Goal: Information Seeking & Learning: Learn about a topic

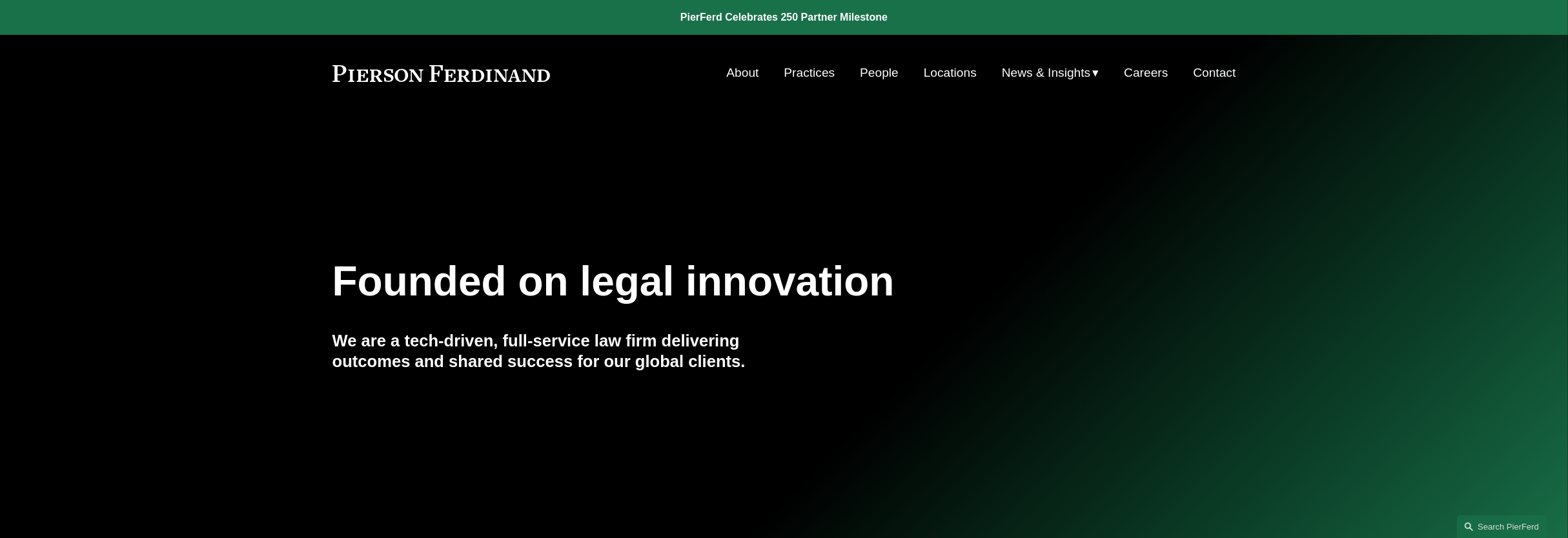
click at [864, 75] on link "People" at bounding box center [879, 73] width 39 height 24
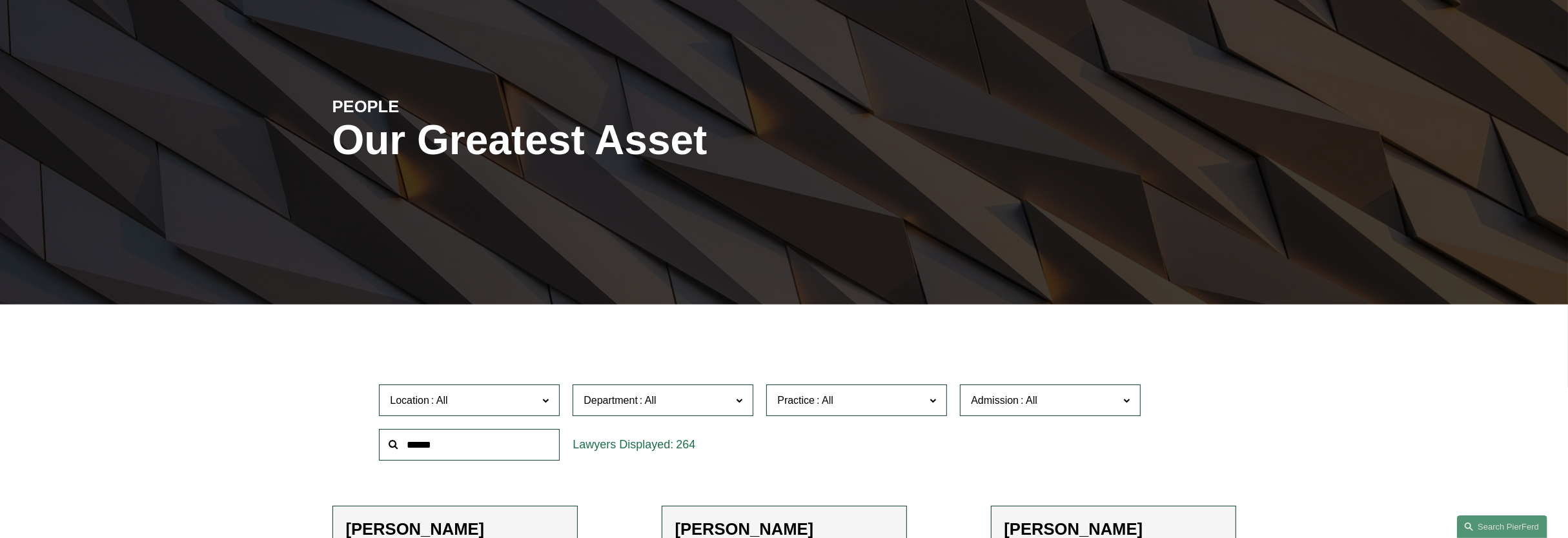
scroll to position [404, 0]
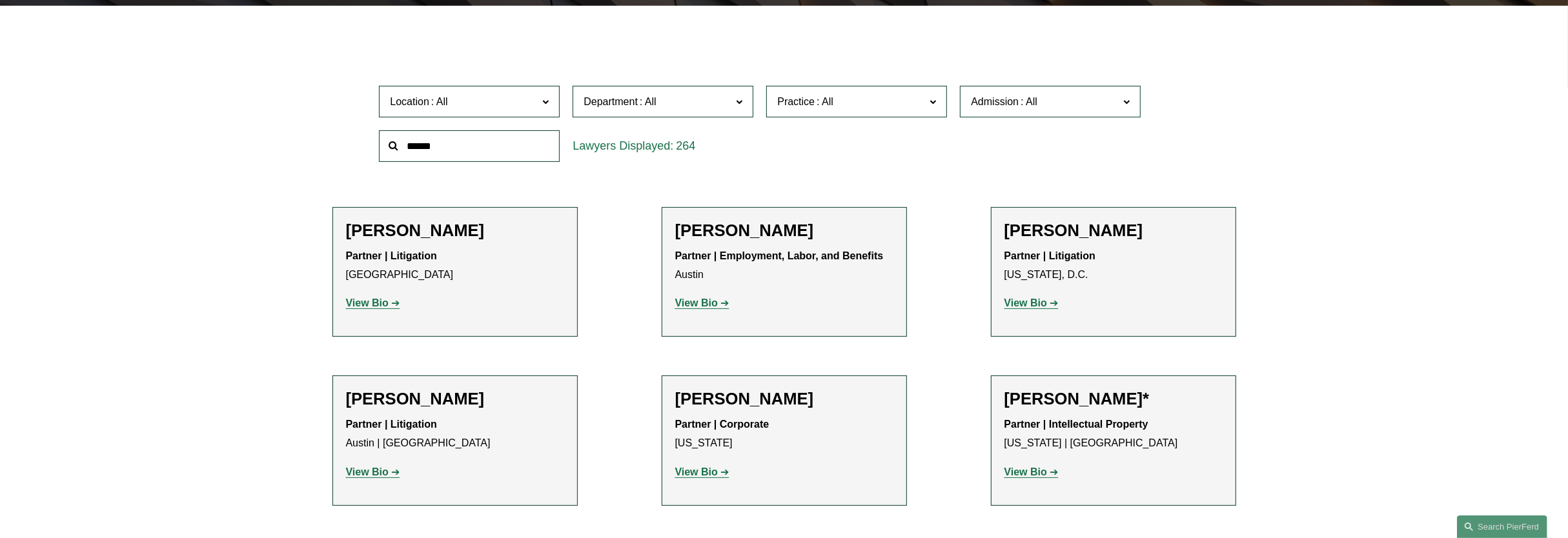
click at [1106, 103] on span "Admission" at bounding box center [1044, 102] width 148 height 18
click at [0, 0] on link "[US_STATE]" at bounding box center [0, 0] width 0 height 0
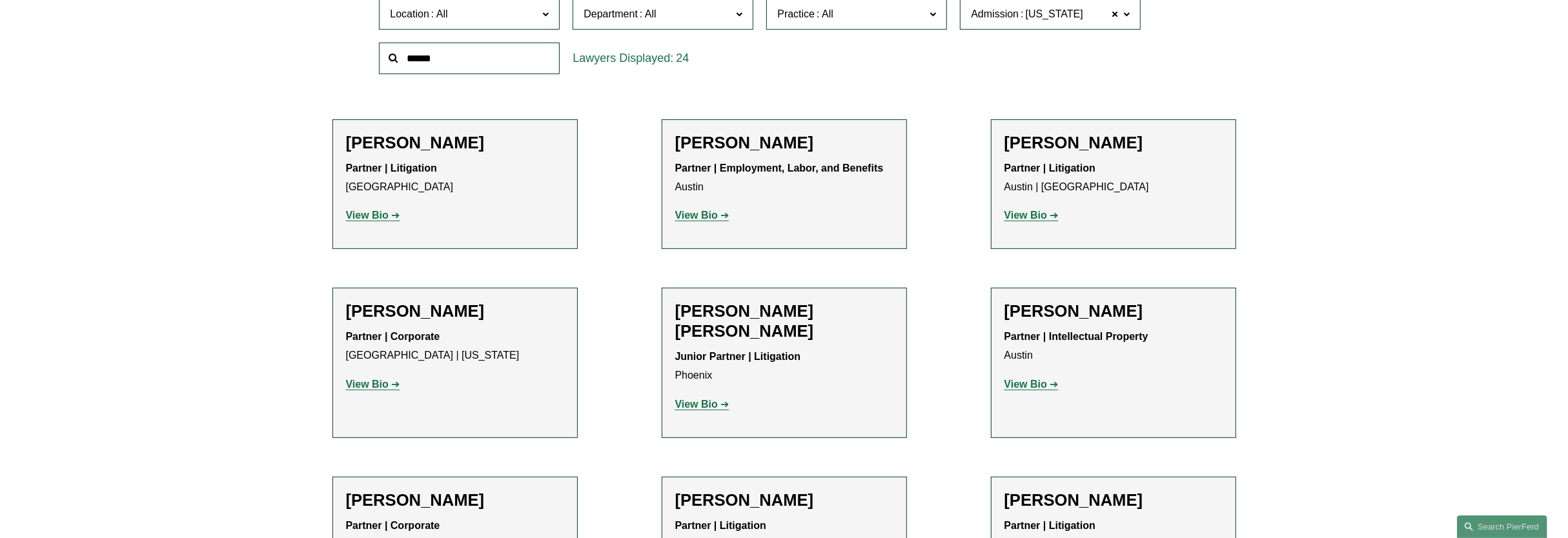
scroll to position [526, 0]
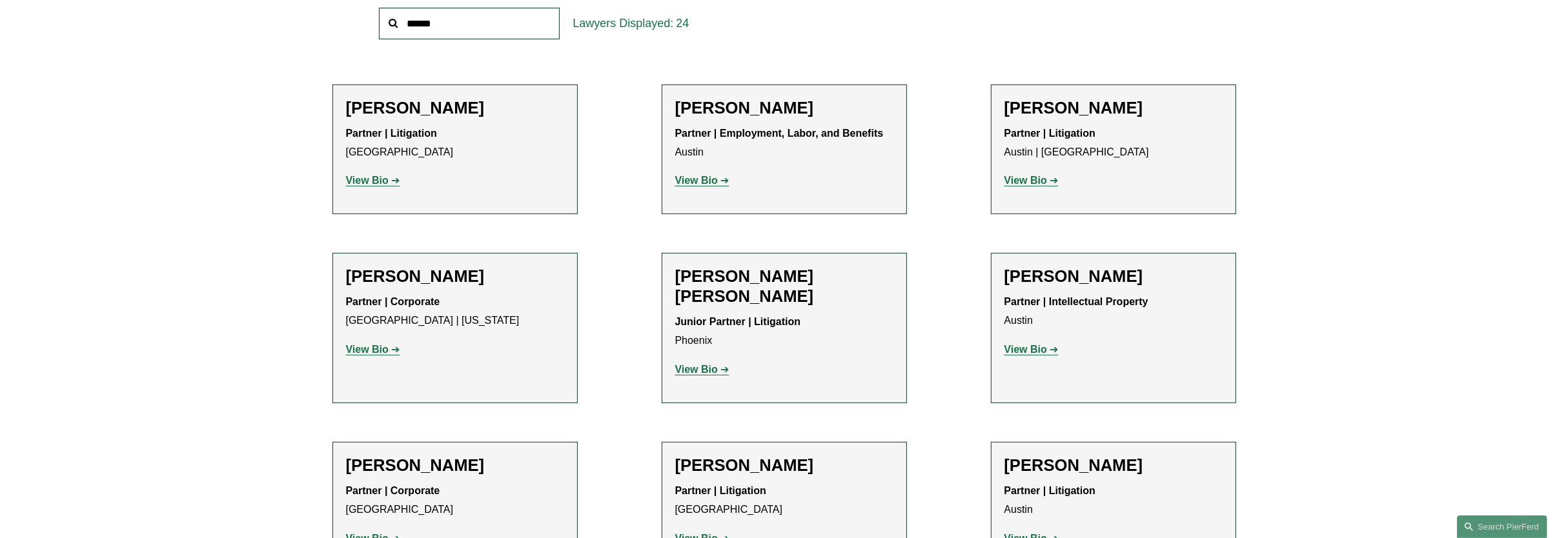
click at [392, 346] on link "View Bio" at bounding box center [373, 350] width 55 height 11
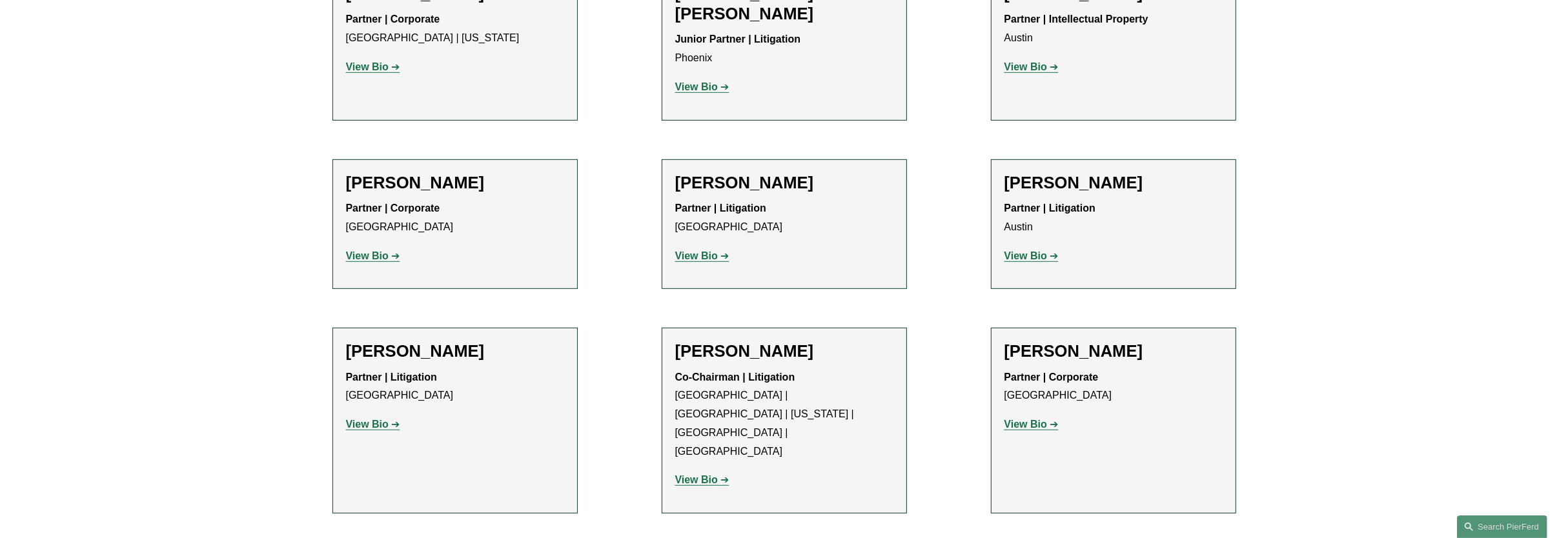
scroll to position [848, 0]
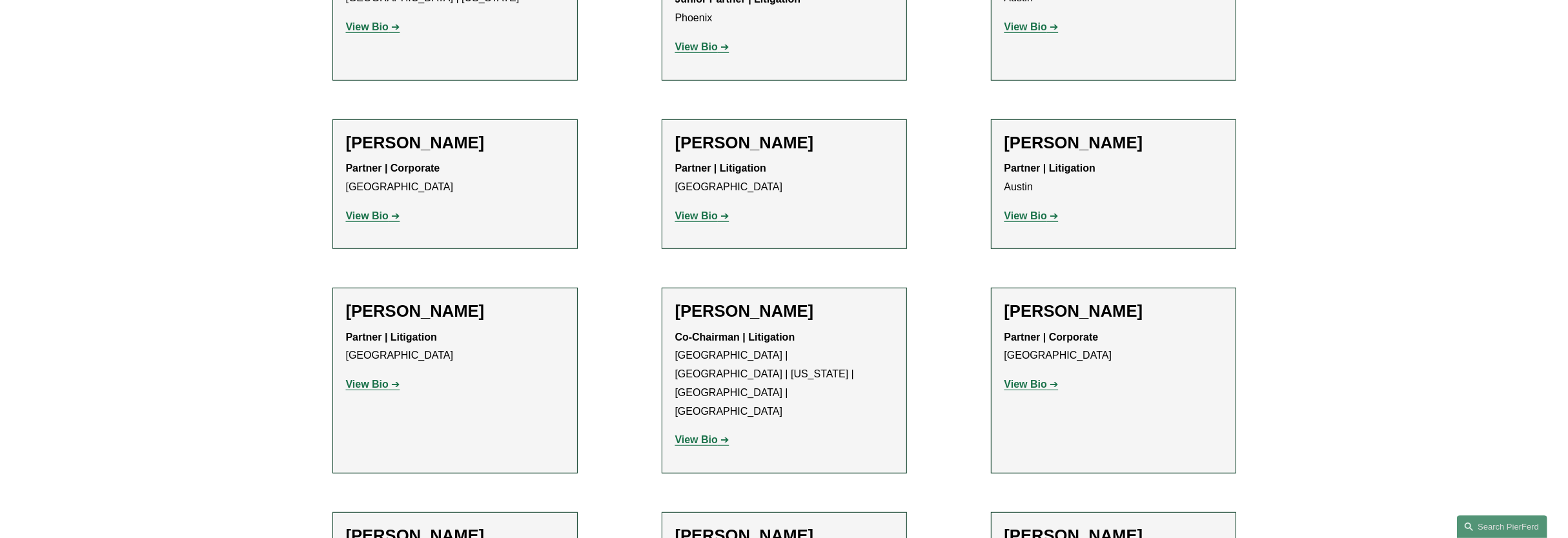
click at [394, 211] on link "View Bio" at bounding box center [373, 216] width 55 height 11
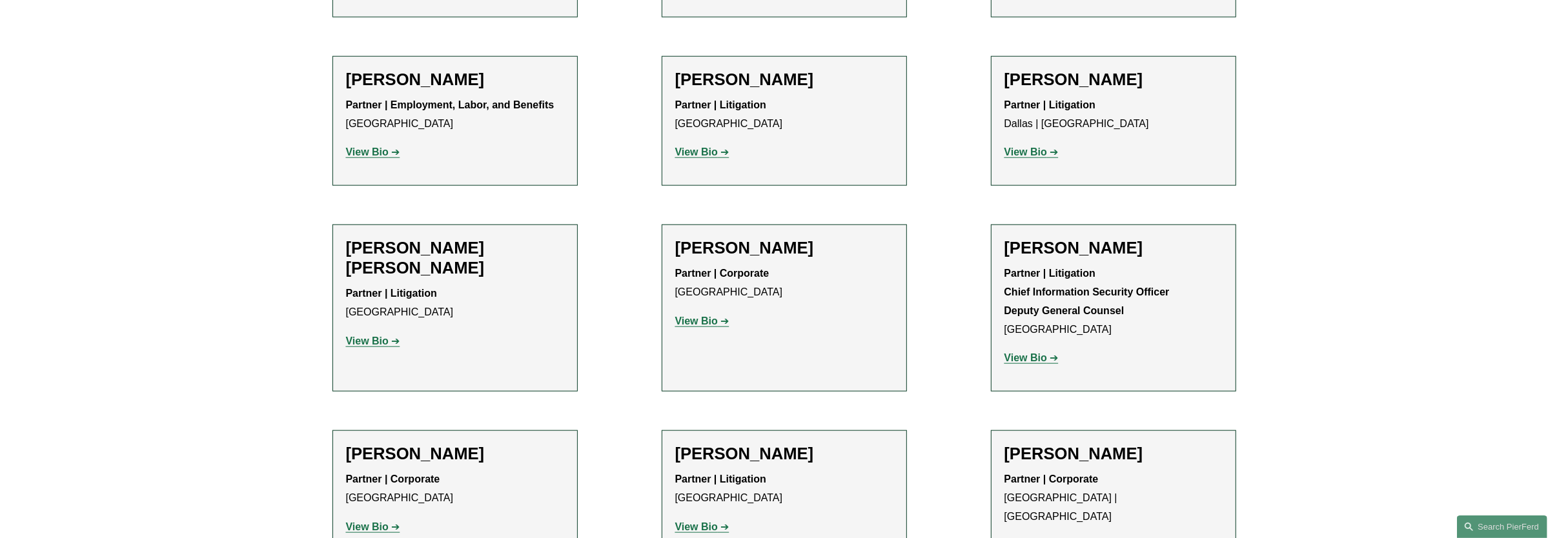
scroll to position [1495, 0]
click at [684, 314] on strong "View Bio" at bounding box center [696, 320] width 42 height 11
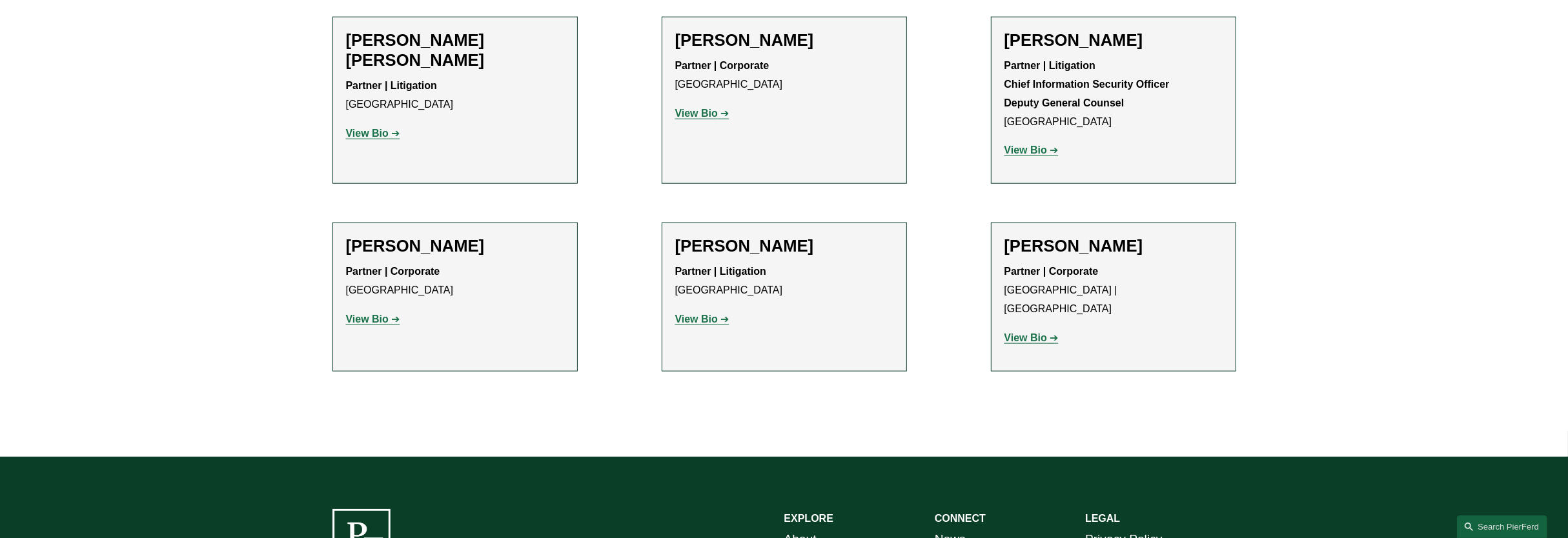
scroll to position [1655, 0]
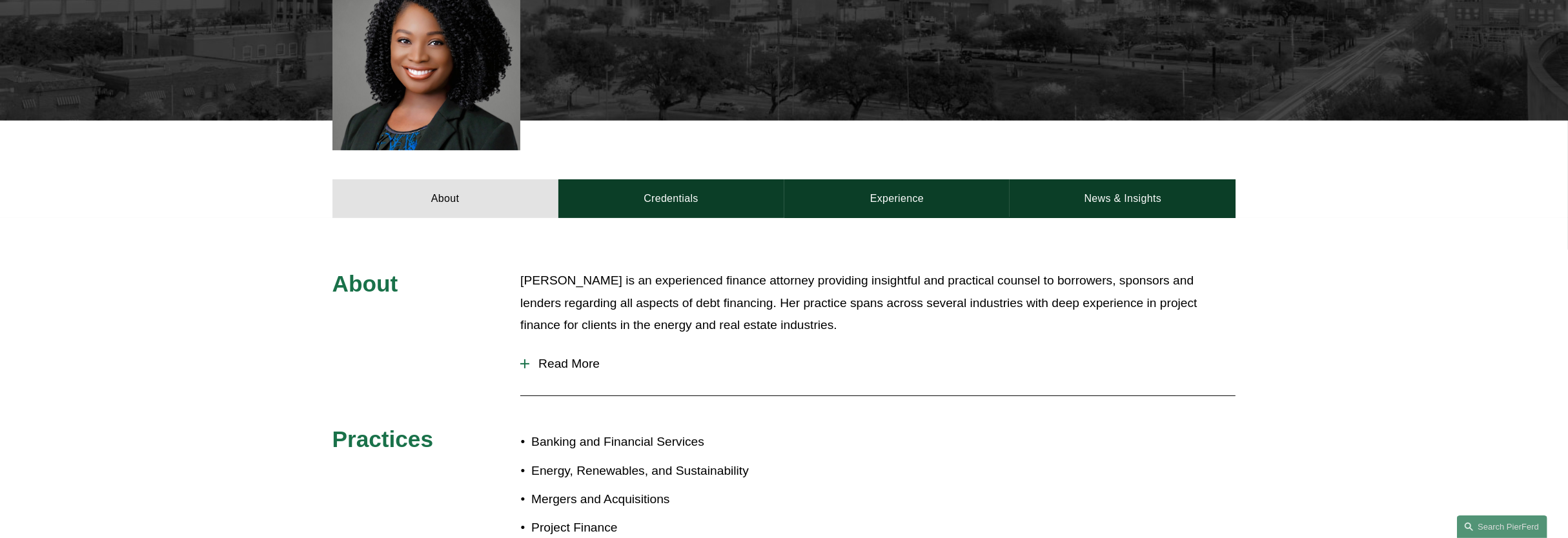
scroll to position [484, 0]
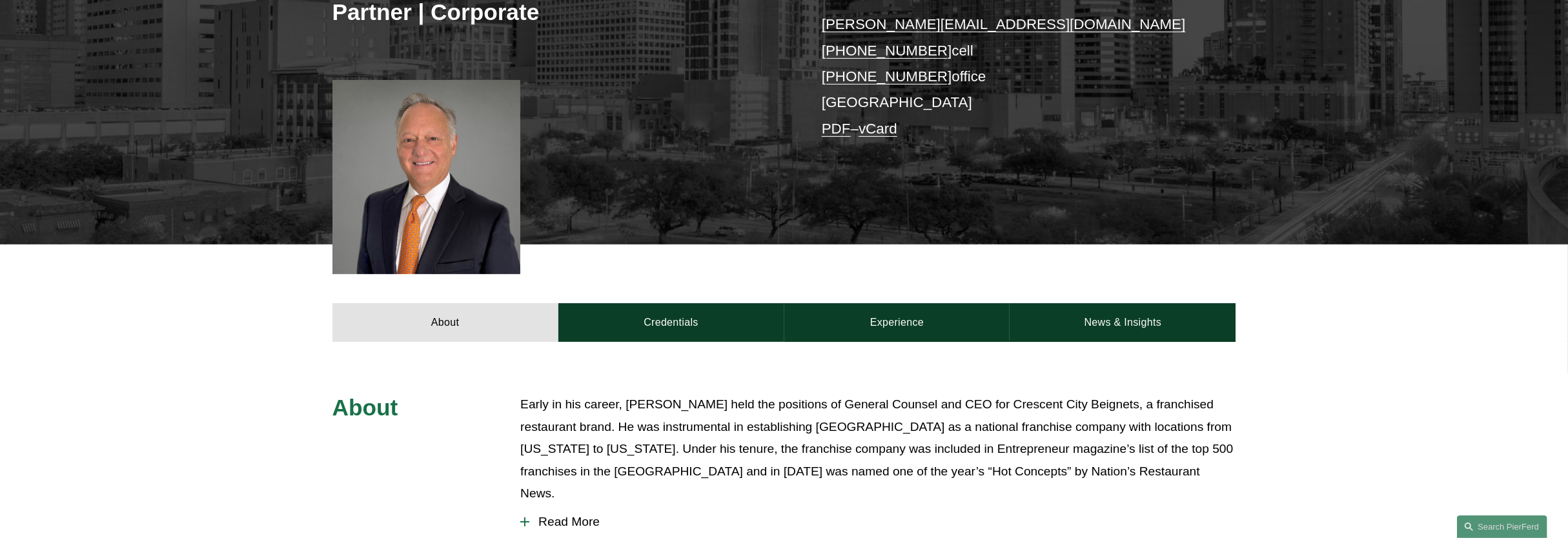
scroll to position [484, 0]
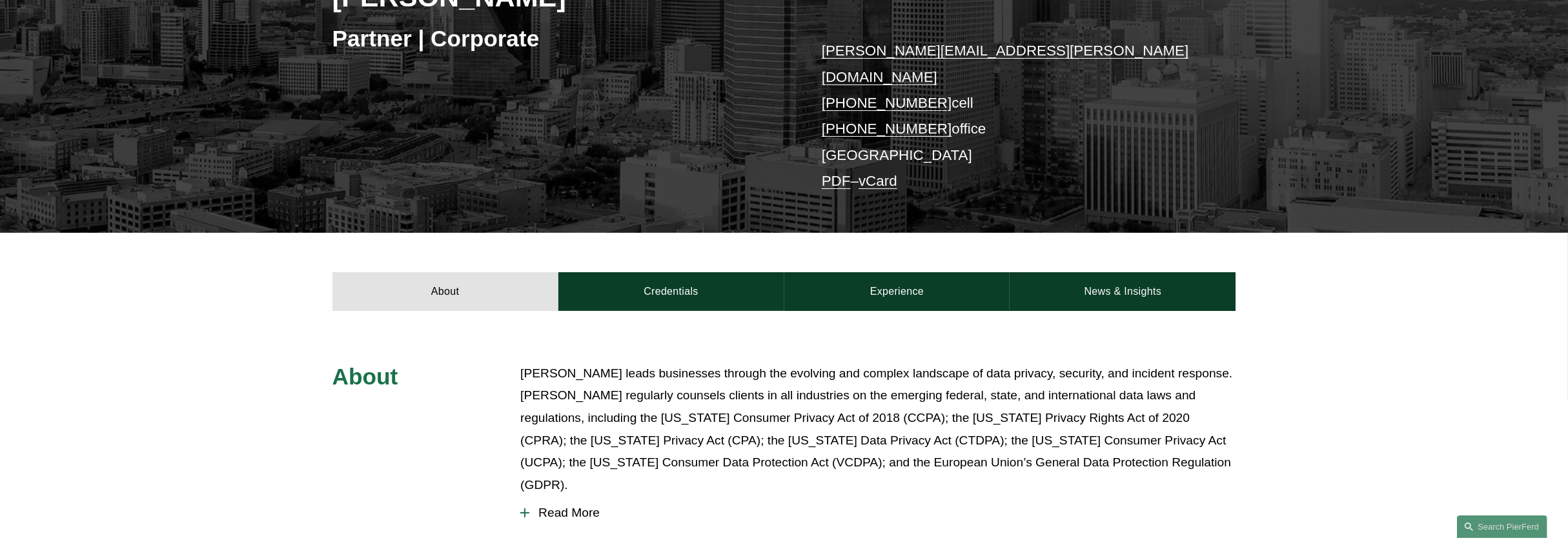
scroll to position [323, 0]
